Goal: Complete application form: Complete application form

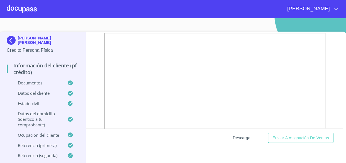
click at [244, 139] on span "Descargar" at bounding box center [242, 137] width 19 height 7
